Goal: Information Seeking & Learning: Learn about a topic

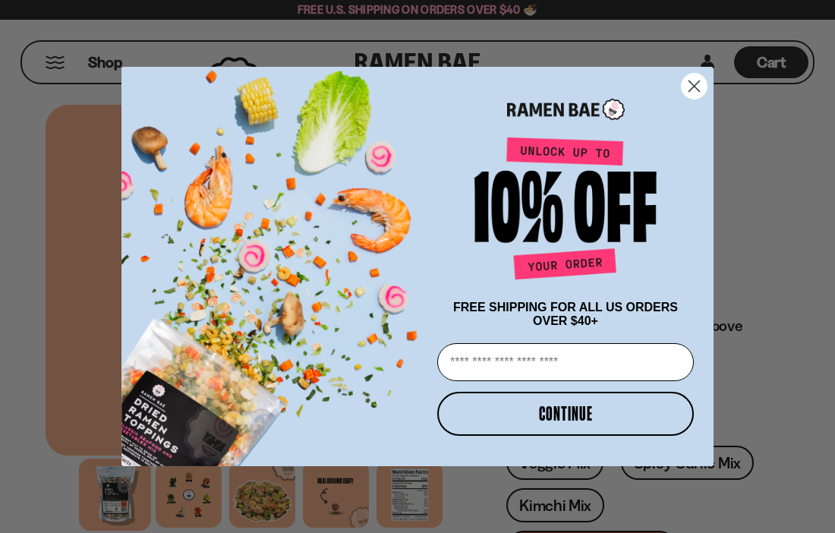
click at [697, 82] on circle "Close dialog" at bounding box center [694, 86] width 25 height 25
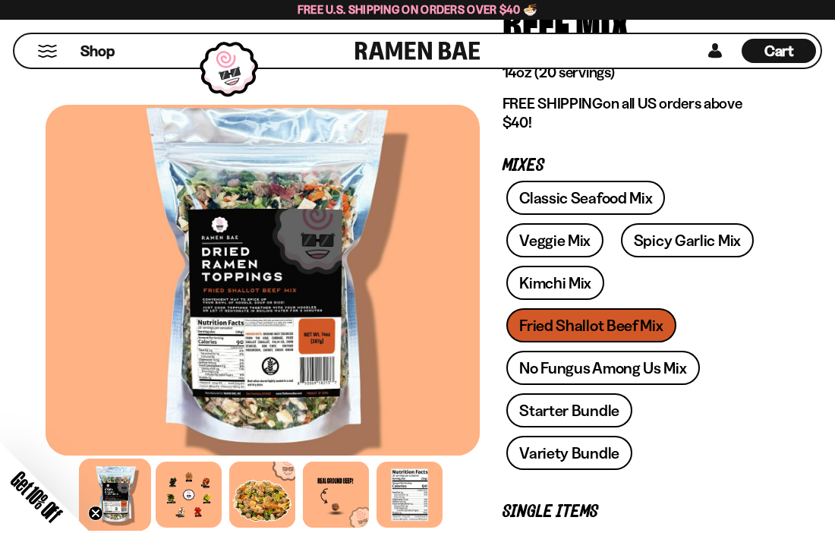
scroll to position [225, 0]
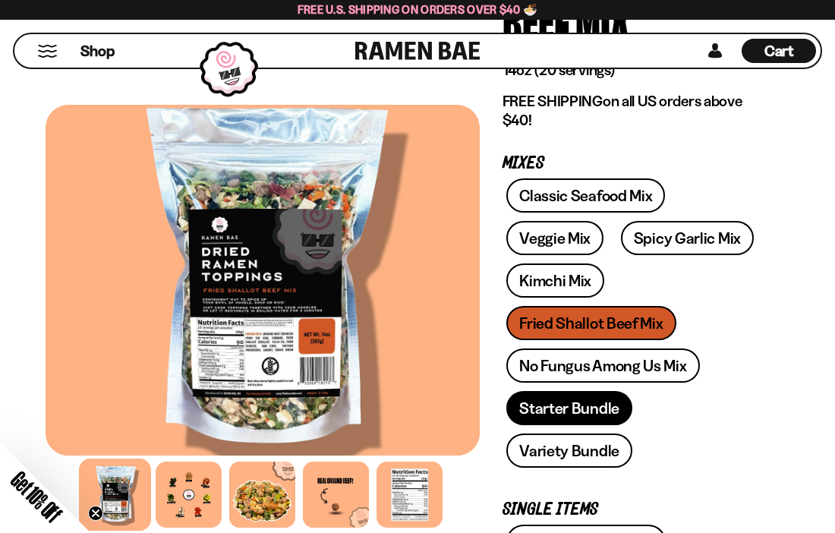
click at [580, 403] on link "Starter Bundle" at bounding box center [570, 408] width 126 height 34
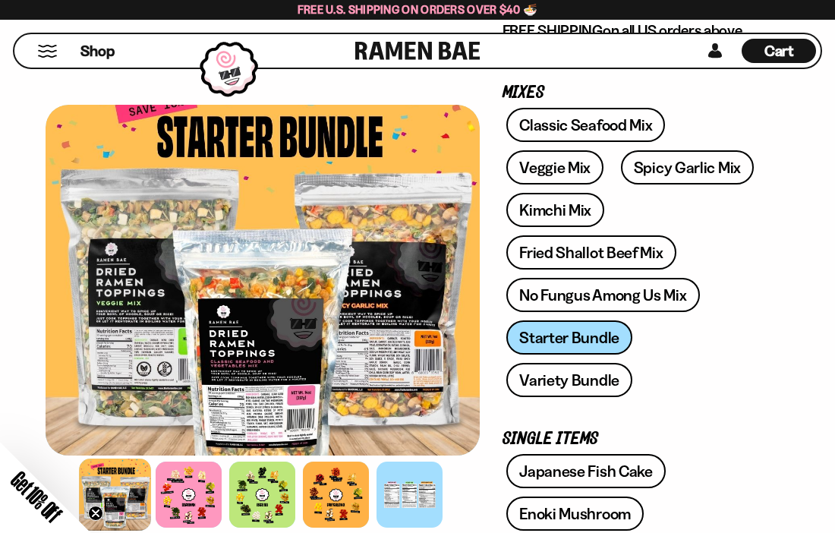
scroll to position [239, 0]
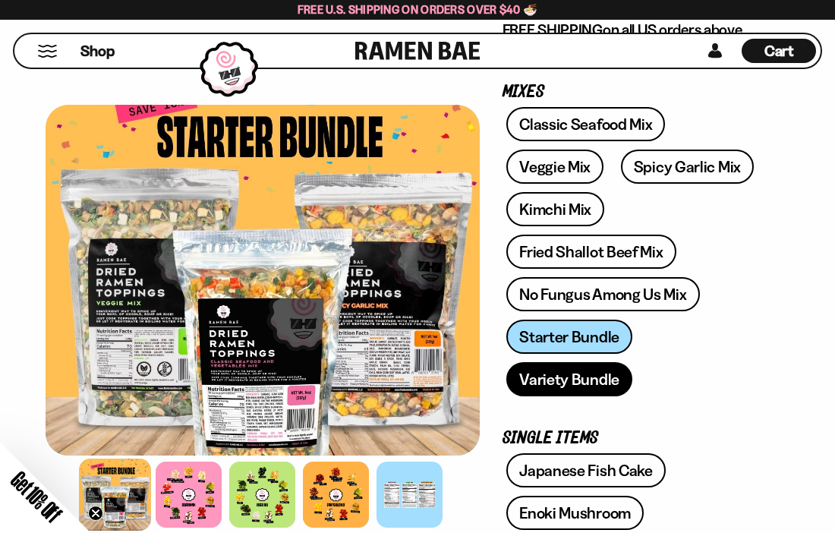
click at [633, 362] on link "Variety Bundle" at bounding box center [570, 379] width 126 height 34
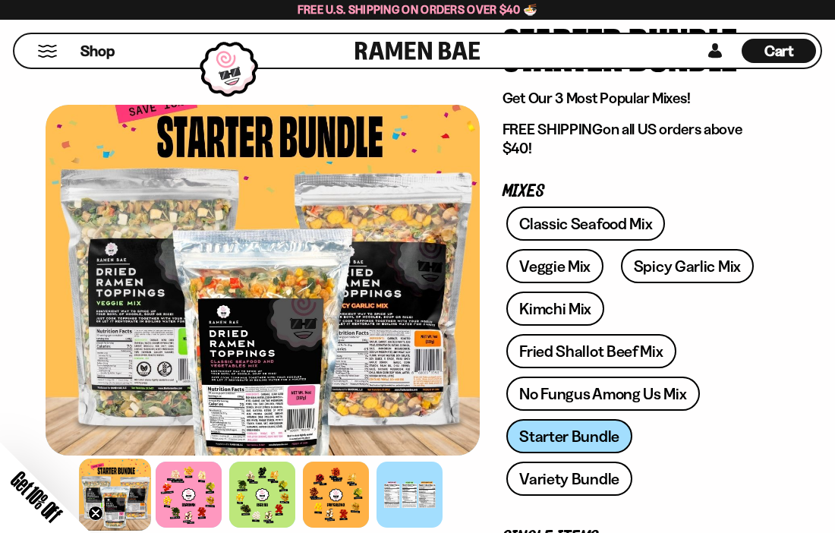
scroll to position [128, 0]
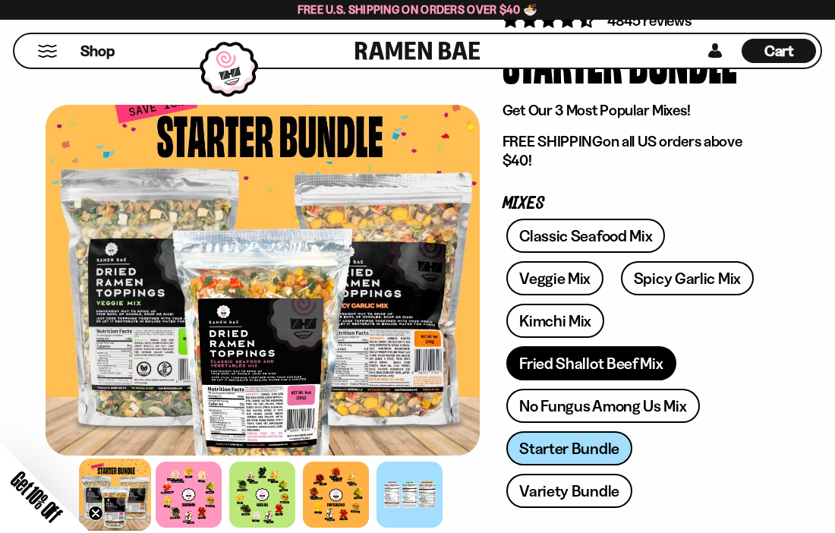
click at [618, 364] on link "Fried Shallot Beef Mix" at bounding box center [591, 363] width 169 height 34
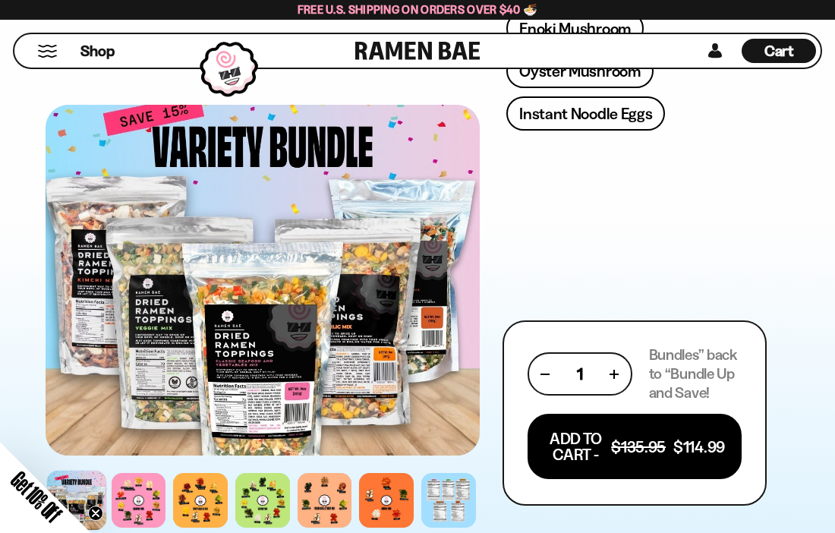
scroll to position [828, 0]
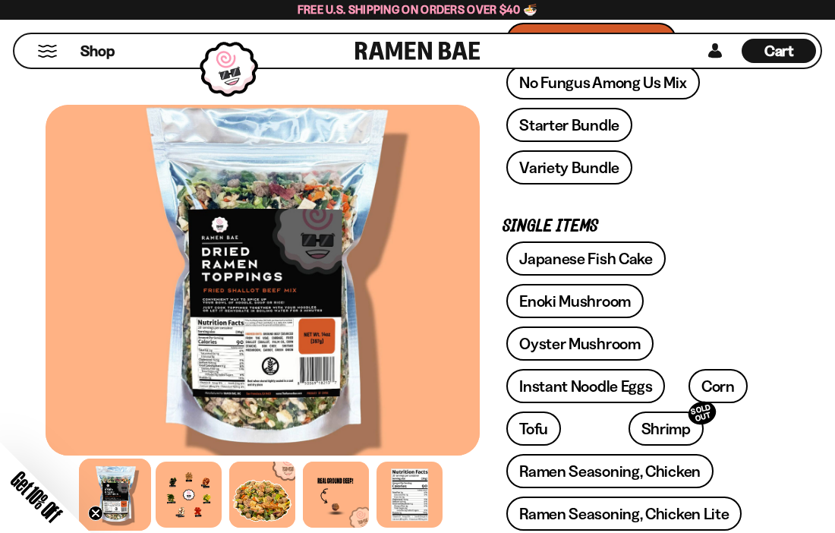
scroll to position [516, 0]
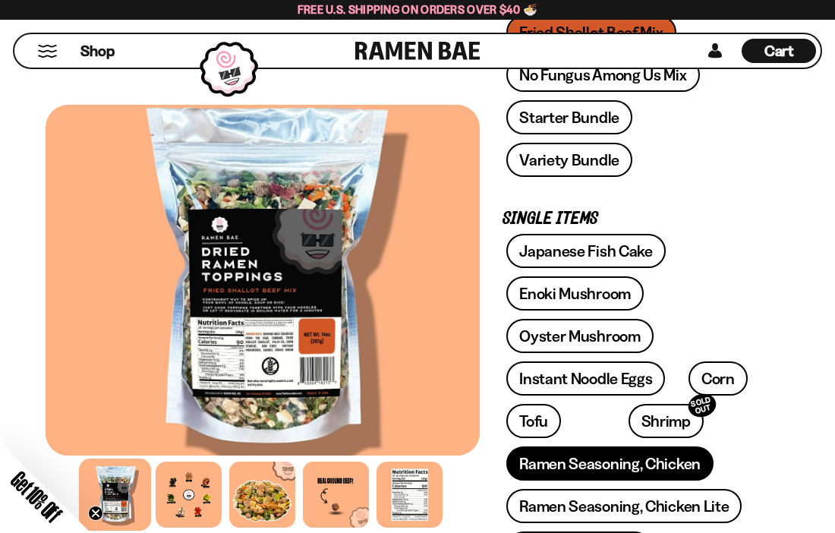
click at [625, 447] on link "Ramen Seasoning, Chicken" at bounding box center [610, 464] width 207 height 34
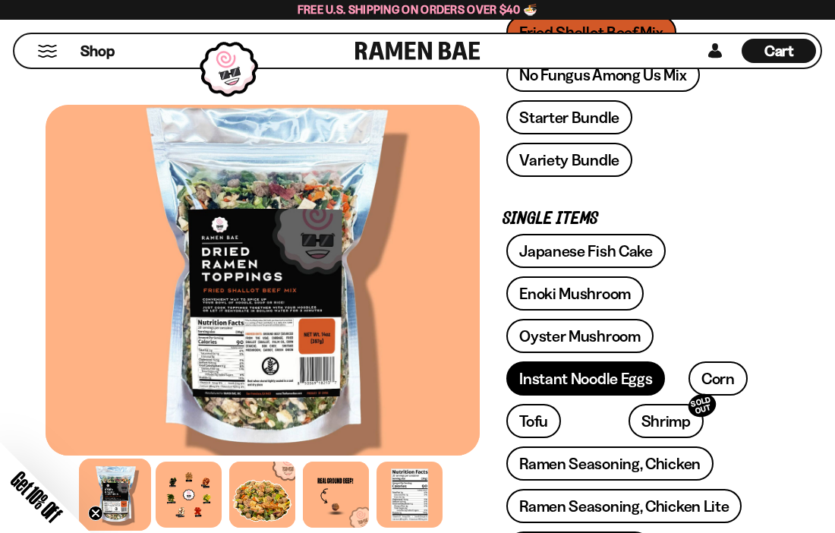
click at [584, 362] on link "Instant Noodle Eggs" at bounding box center [586, 379] width 159 height 34
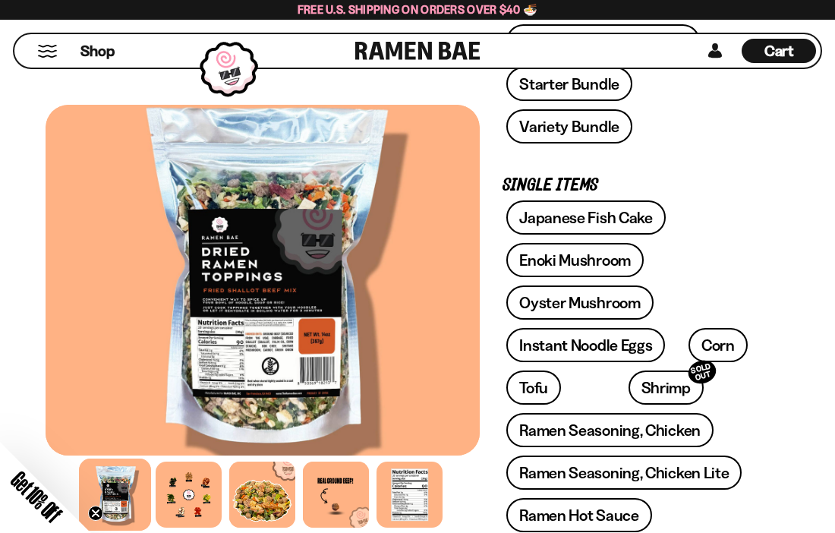
scroll to position [548, 0]
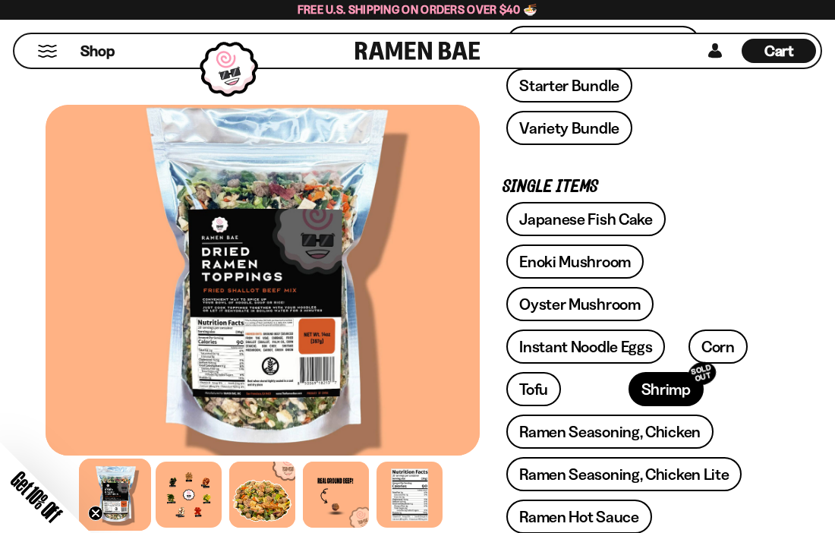
click at [629, 372] on link "Shrimp SOLD OUT" at bounding box center [666, 389] width 75 height 34
click at [217, 372] on div at bounding box center [263, 280] width 434 height 351
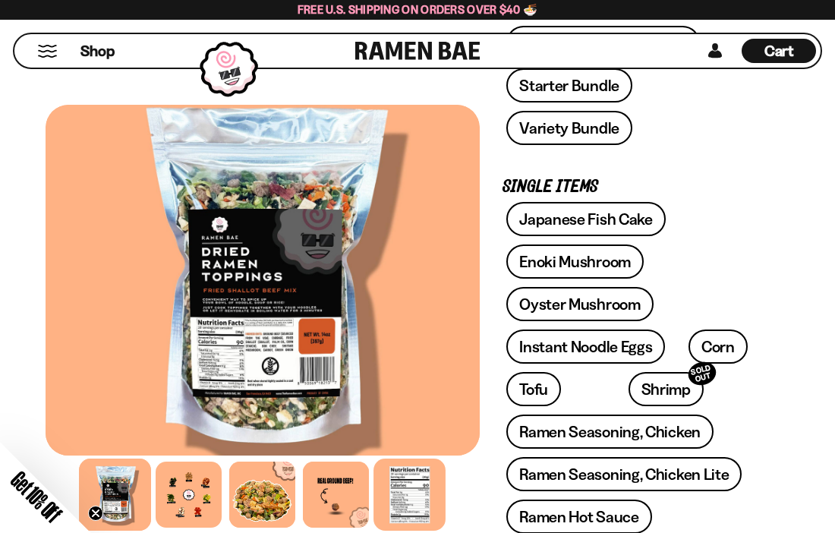
click at [419, 525] on div at bounding box center [410, 495] width 72 height 72
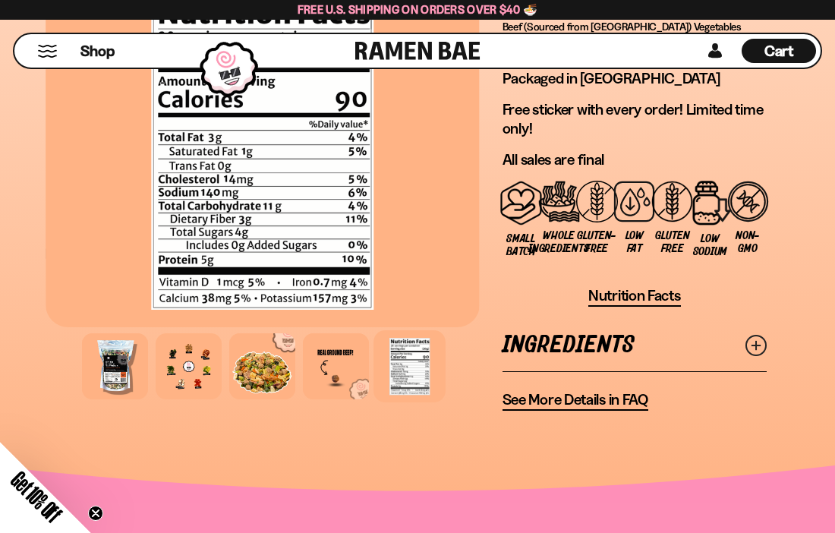
scroll to position [1861, 0]
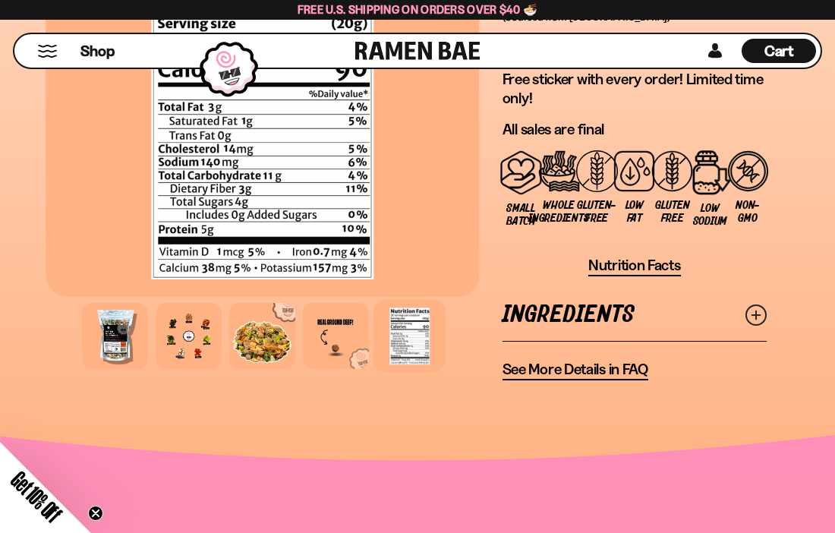
click at [561, 360] on span "See More Details in FAQ" at bounding box center [576, 369] width 146 height 19
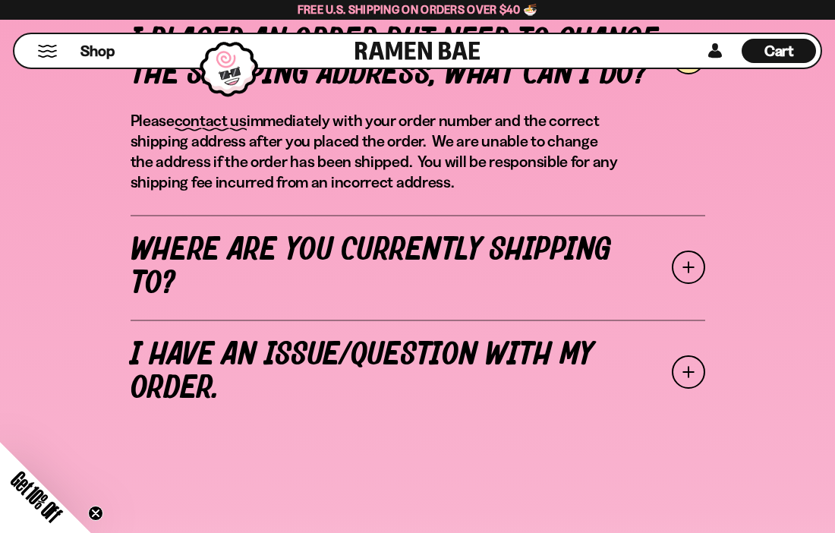
scroll to position [642, 0]
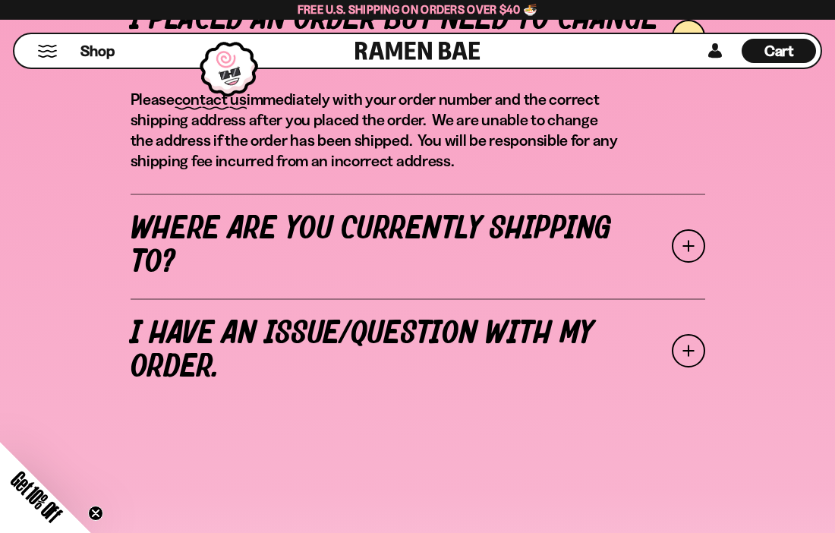
click at [453, 304] on link "I have an issue/question with my order." at bounding box center [418, 350] width 575 height 105
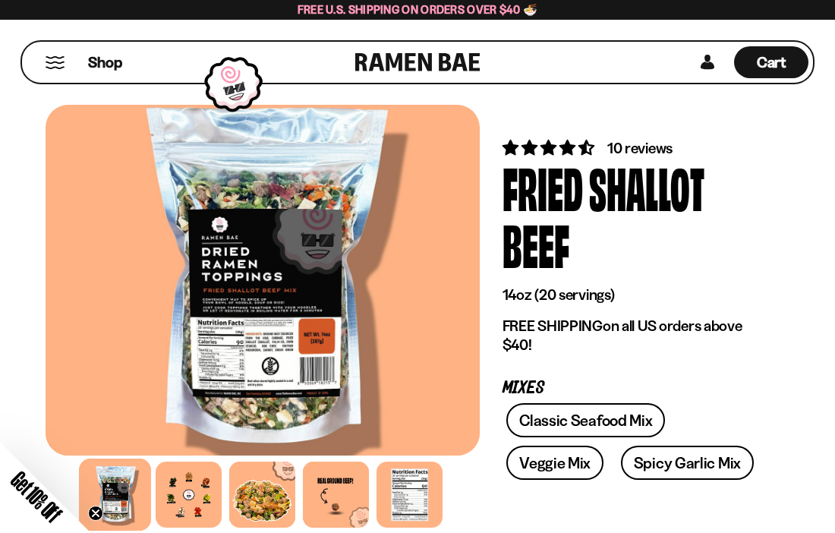
scroll to position [225, 0]
